Goal: Task Accomplishment & Management: Manage account settings

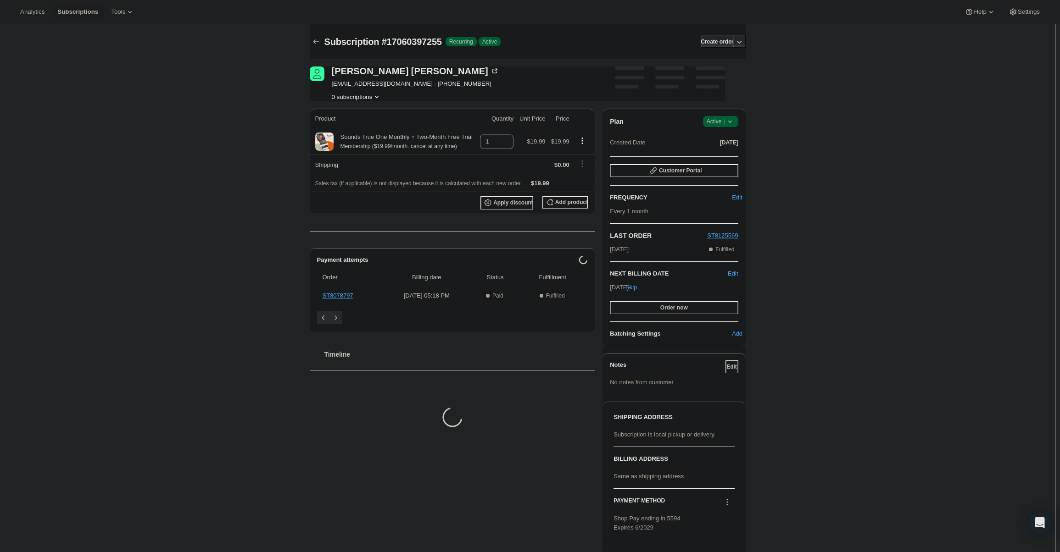
click at [718, 125] on span "Active |" at bounding box center [720, 121] width 28 height 9
click at [720, 152] on span "Cancel subscription" at bounding box center [723, 155] width 52 height 7
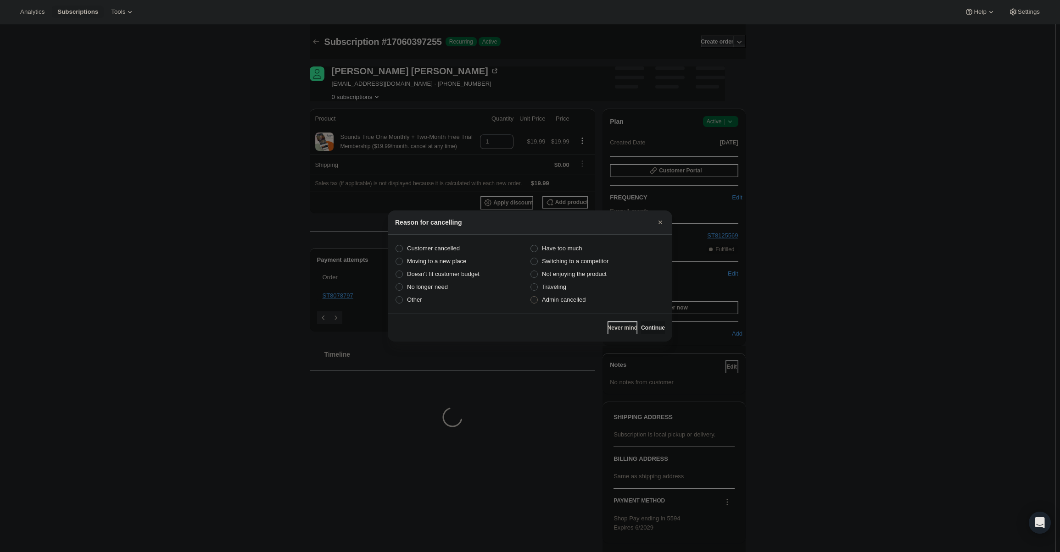
click at [562, 301] on span "Admin cancelled" at bounding box center [564, 299] width 44 height 7
click at [531, 297] on input "Admin cancelled" at bounding box center [530, 296] width 0 height 0
radio input "true"
click at [658, 329] on span "Continue" at bounding box center [653, 327] width 24 height 7
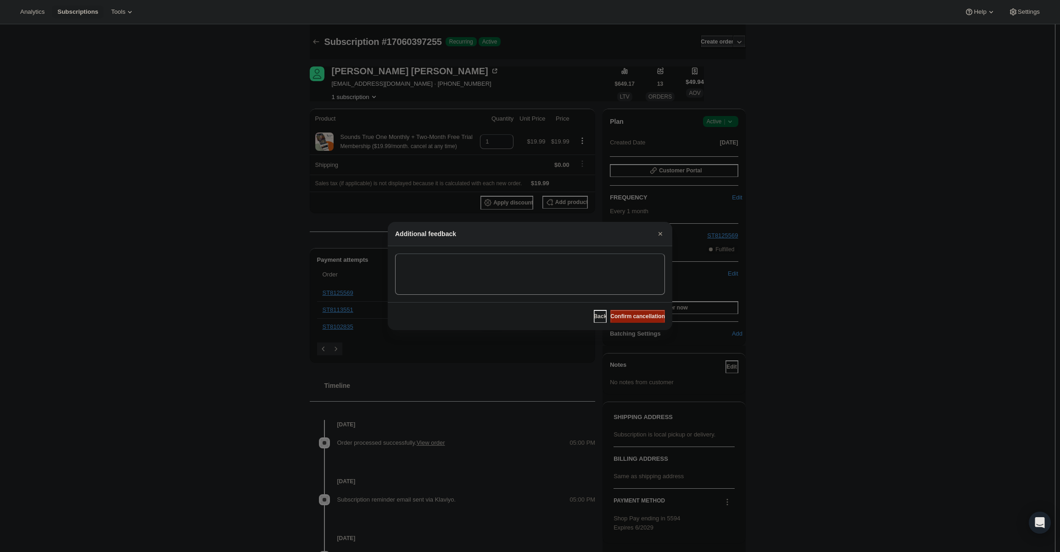
click at [643, 316] on span "Confirm cancellation" at bounding box center [637, 316] width 55 height 7
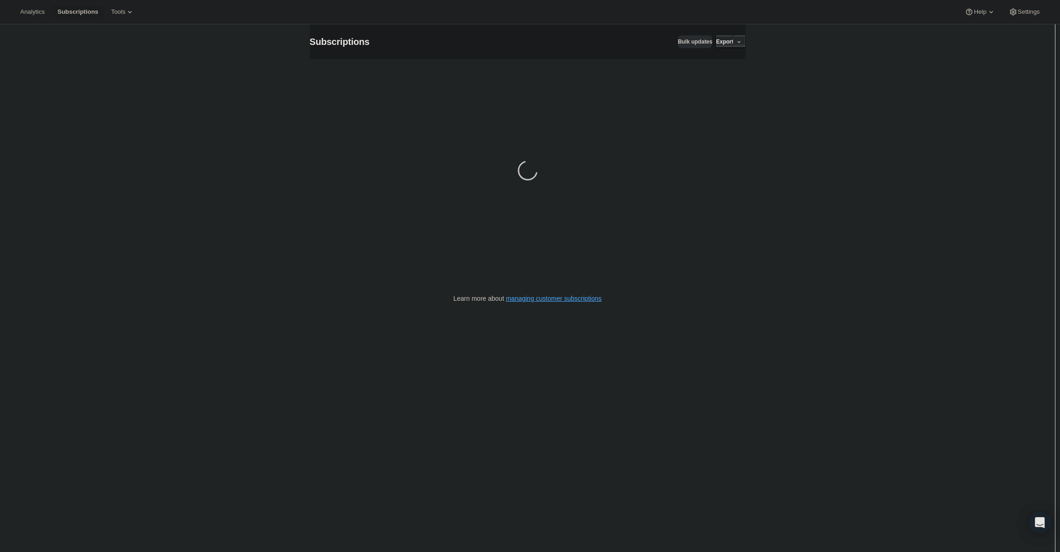
click at [386, 226] on div "Loading" at bounding box center [528, 172] width 436 height 226
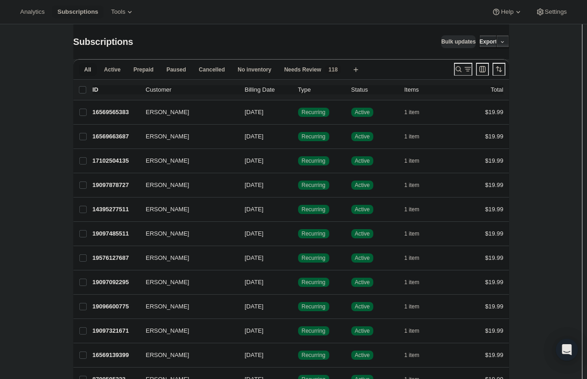
click at [459, 65] on button "Search and filter results" at bounding box center [463, 69] width 18 height 13
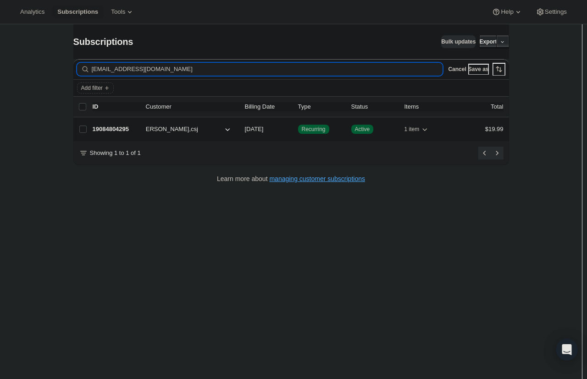
type input "jdropps@csjoseph.org"
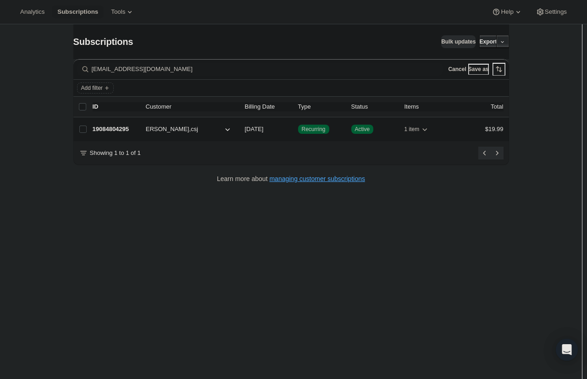
click at [112, 129] on p "19084804295" at bounding box center [116, 129] width 46 height 9
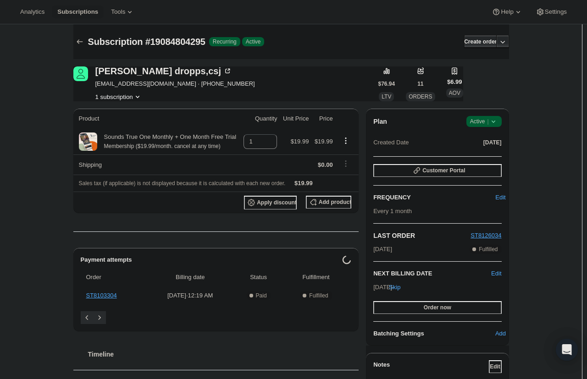
click at [485, 121] on span "Active |" at bounding box center [484, 121] width 28 height 9
click at [487, 153] on span "Cancel subscription" at bounding box center [487, 155] width 52 height 7
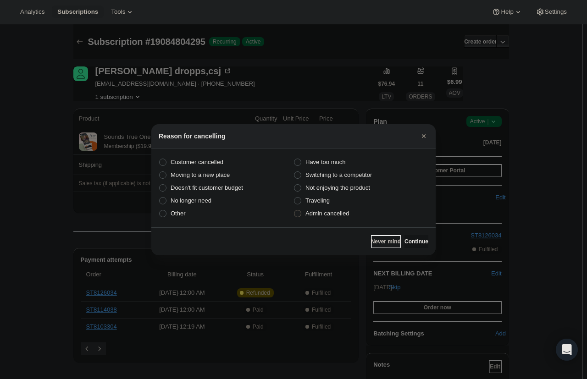
click at [332, 213] on span "Admin cancelled" at bounding box center [328, 213] width 44 height 7
click at [295, 211] on input "Admin cancelled" at bounding box center [294, 210] width 0 height 0
radio input "true"
click at [415, 244] on span "Continue" at bounding box center [417, 241] width 24 height 7
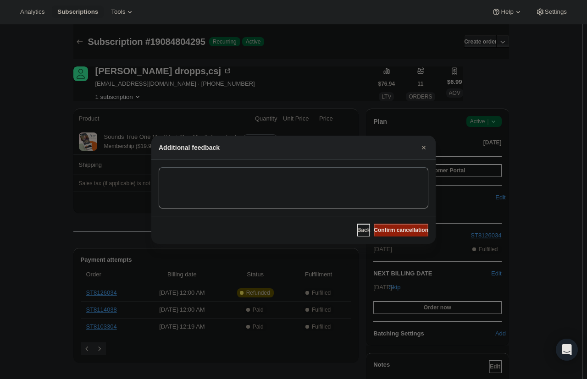
click at [399, 229] on span "Confirm cancellation" at bounding box center [401, 230] width 55 height 7
